Goal: Transaction & Acquisition: Purchase product/service

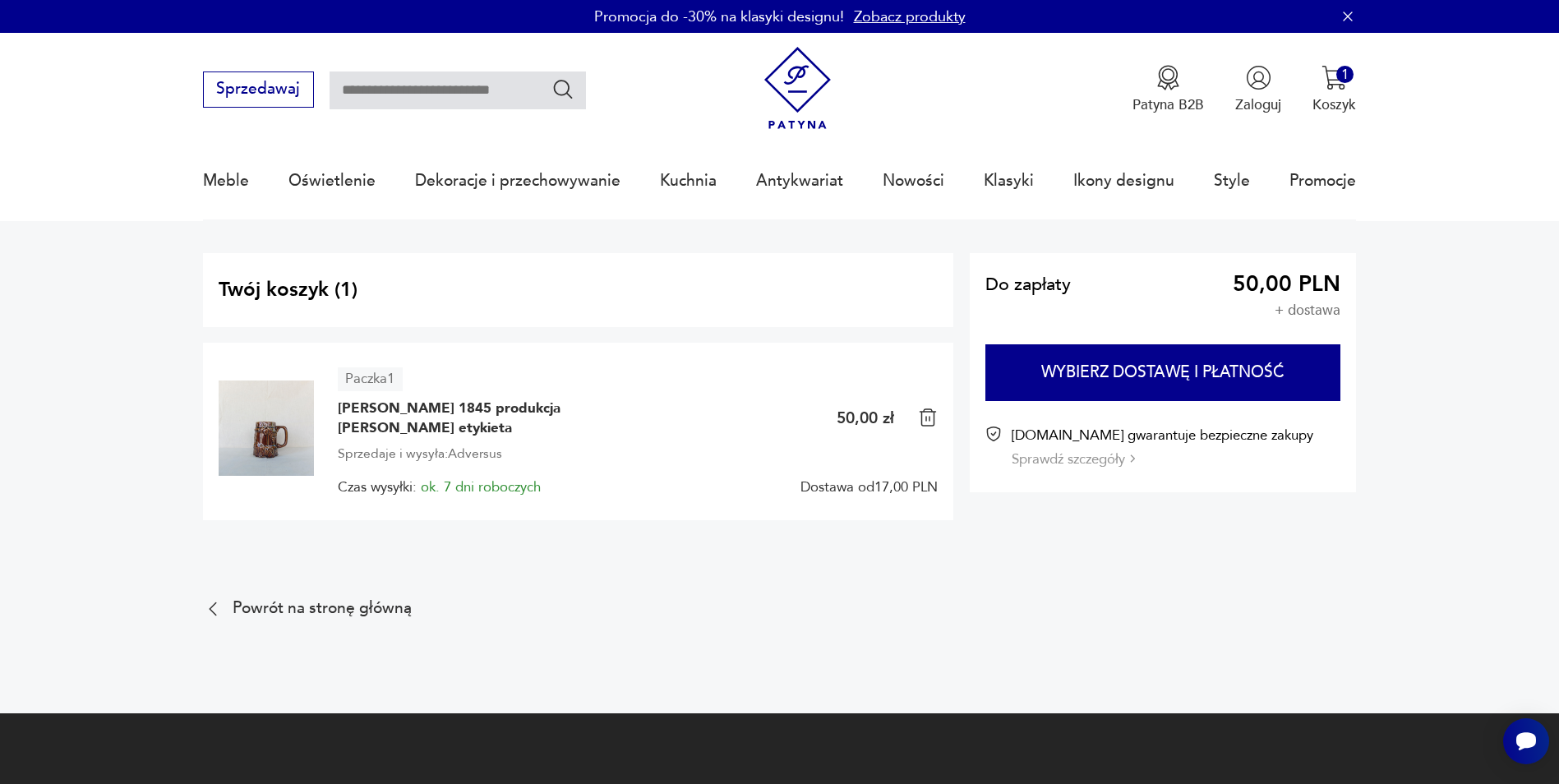
click at [881, 243] on section "Twój koszyk ( 1 ) Paczka 1 [PERSON_NAME] 1845 produkcja [PERSON_NAME] etykieta …" at bounding box center [779, 410] width 1559 height 378
click at [518, 421] on span "[PERSON_NAME] 1845 produkcja [PERSON_NAME] etykieta" at bounding box center [461, 418] width 247 height 39
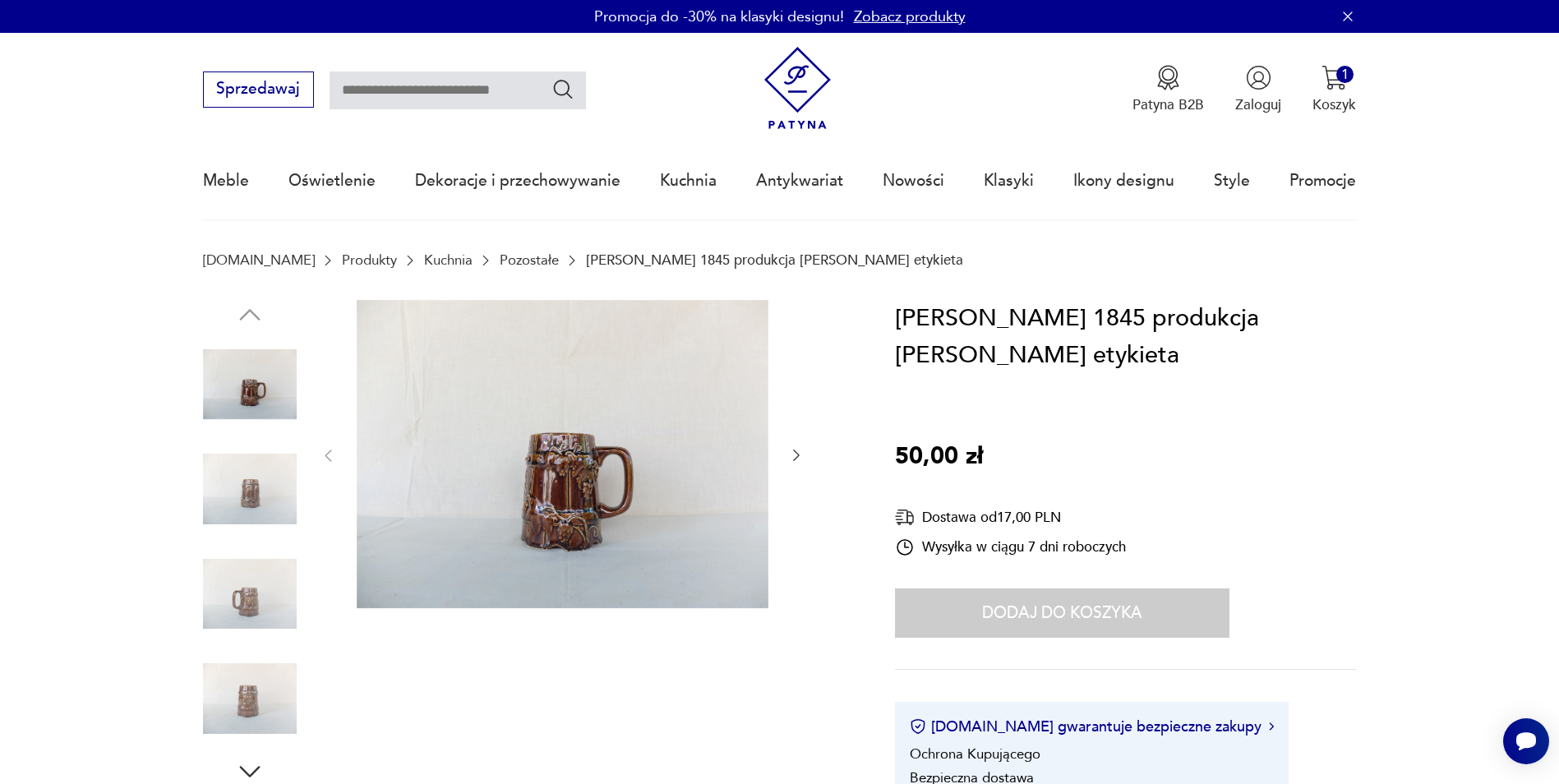
click at [1120, 626] on div "Dodaj do koszyka" at bounding box center [1062, 613] width 335 height 49
